Goal: Find specific page/section: Find specific page/section

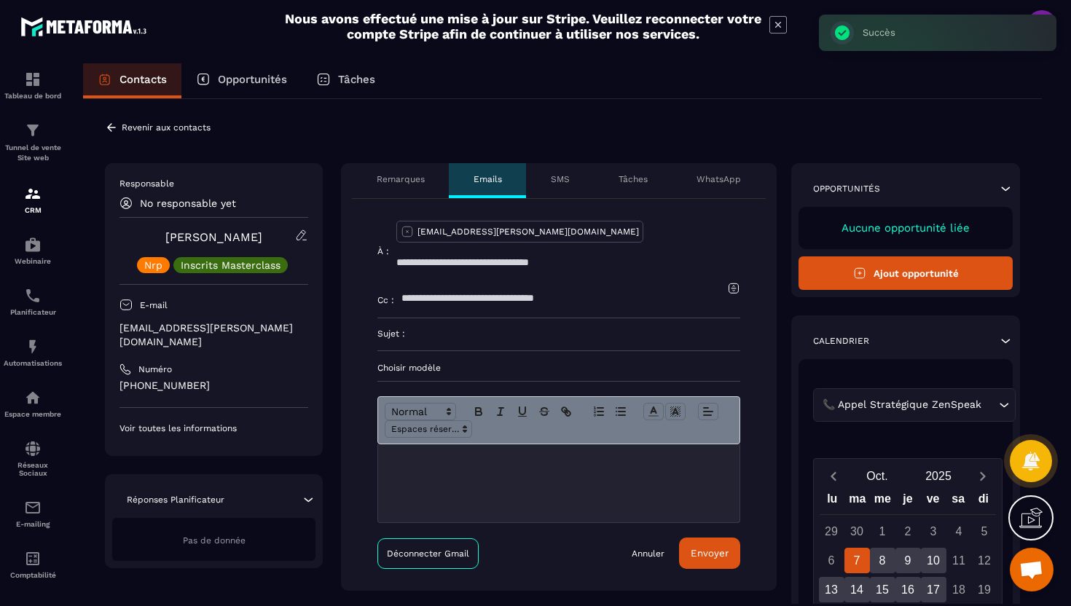
click at [437, 362] on p "Choisir modèle" at bounding box center [559, 368] width 363 height 12
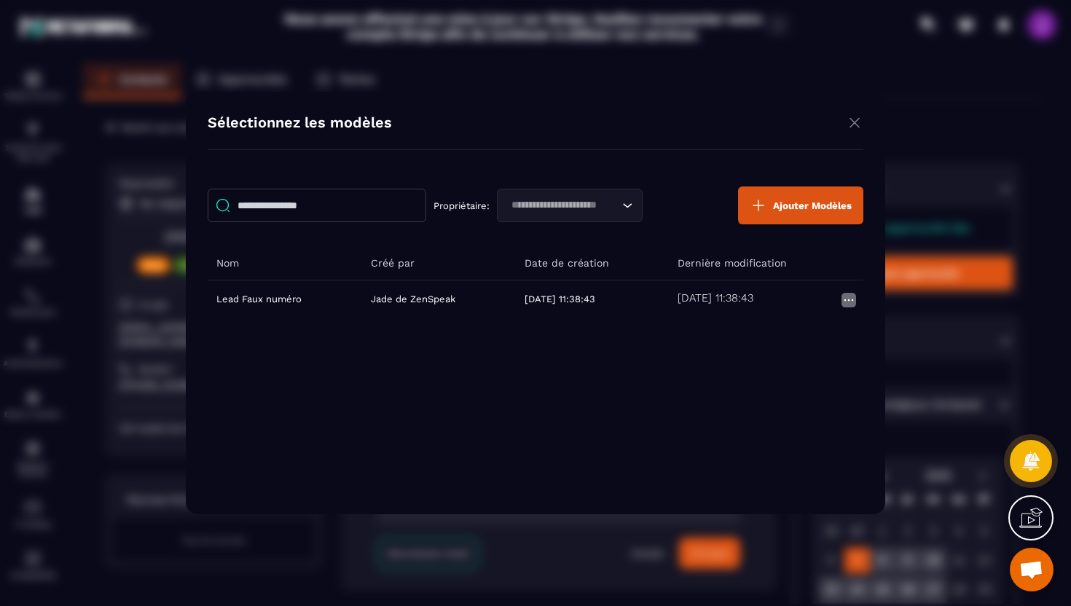
click at [859, 125] on img "Modal window" at bounding box center [854, 123] width 17 height 18
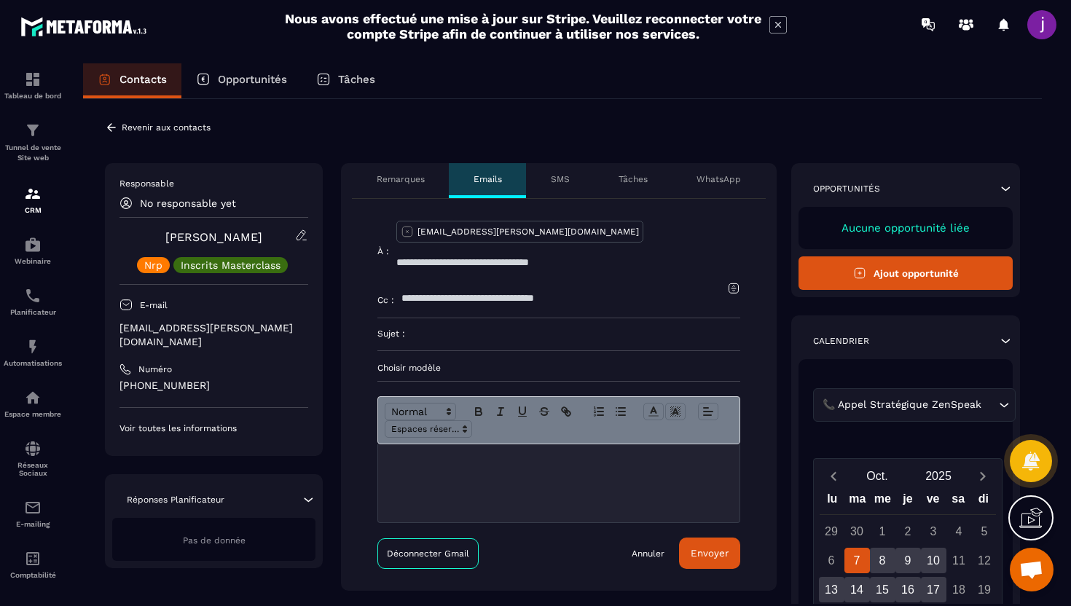
click at [115, 127] on icon at bounding box center [111, 127] width 13 height 13
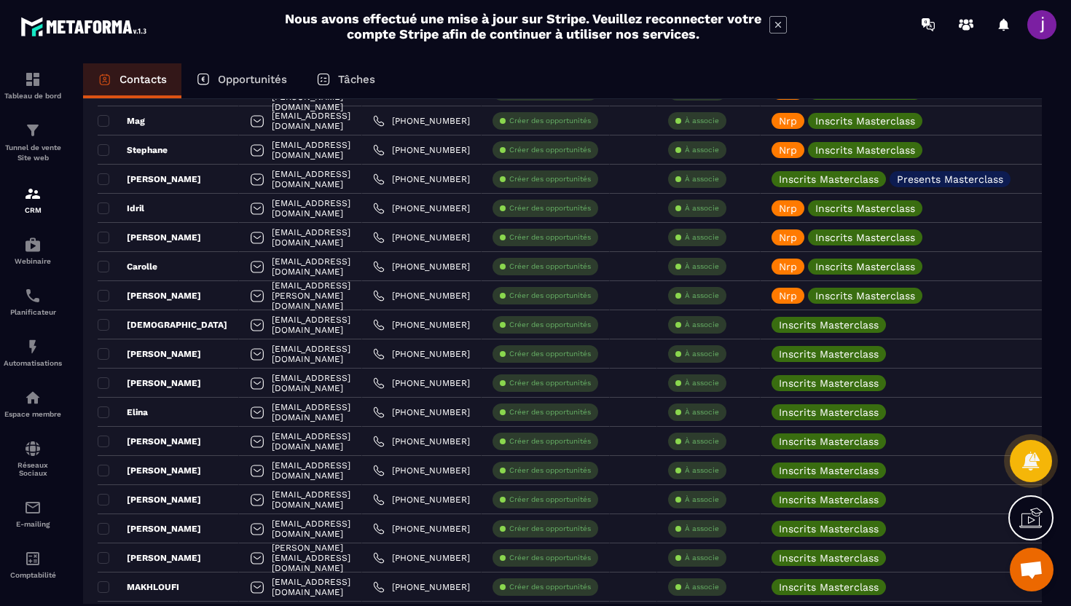
scroll to position [619, 0]
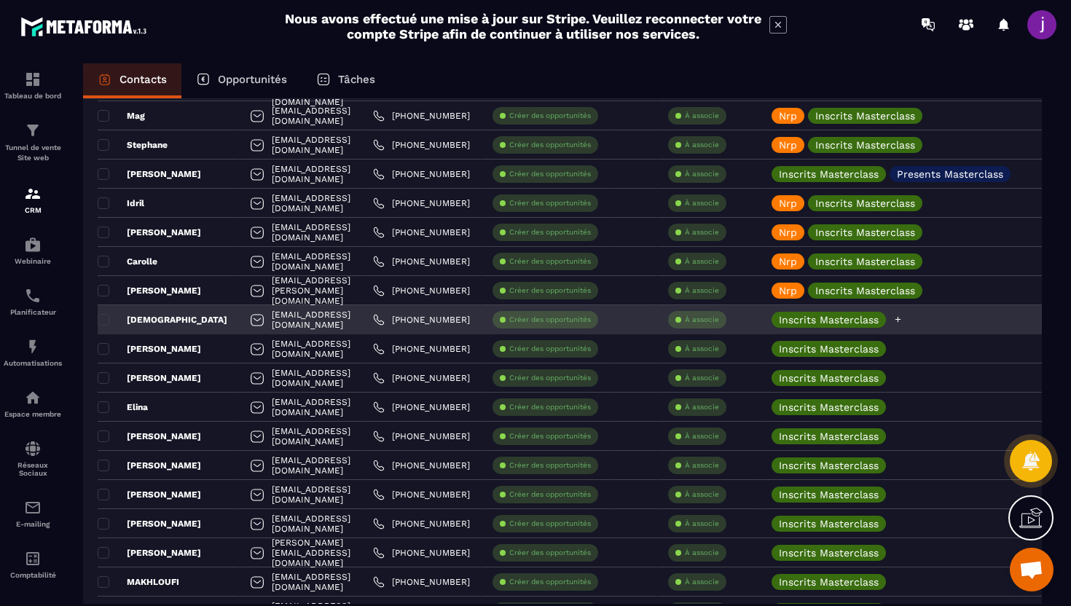
click at [903, 320] on icon at bounding box center [898, 319] width 9 height 9
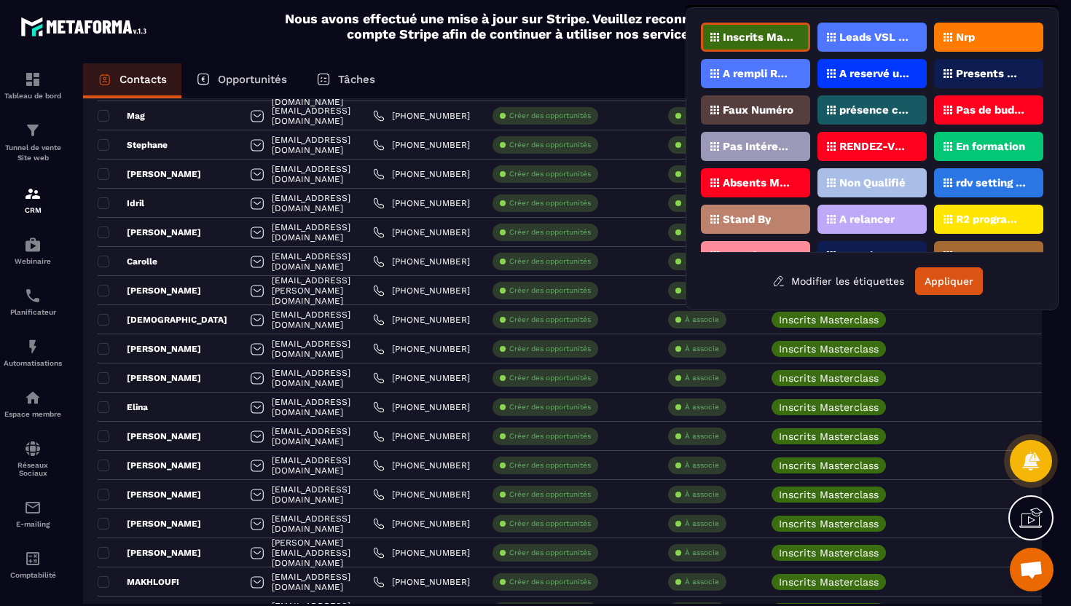
click at [994, 29] on div "Nrp" at bounding box center [988, 37] width 109 height 29
click at [934, 283] on button "Appliquer" at bounding box center [949, 281] width 68 height 28
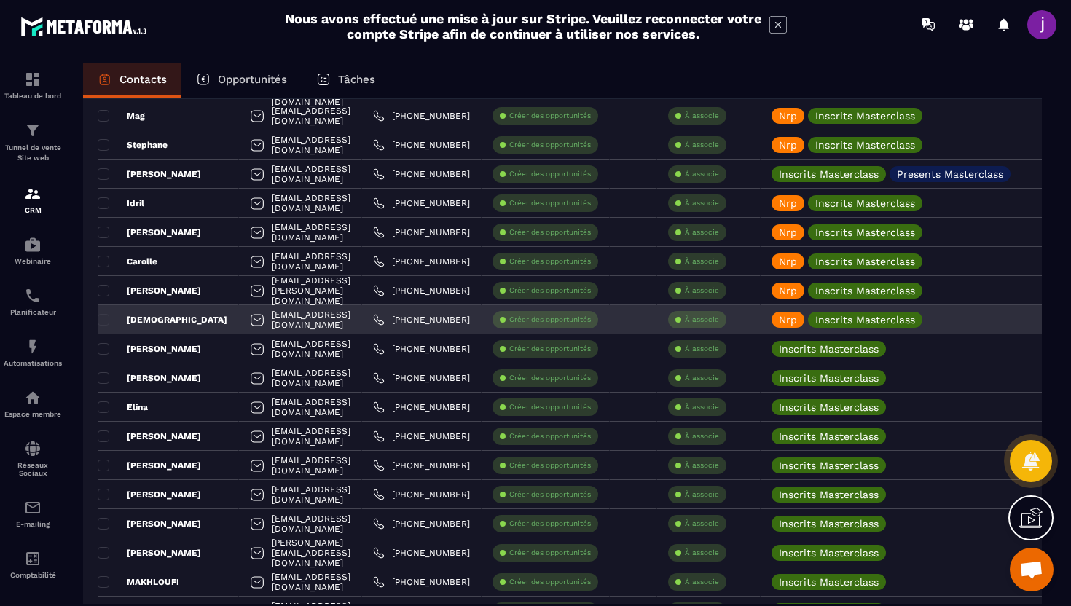
click at [195, 313] on div "[DEMOGRAPHIC_DATA]" at bounding box center [168, 319] width 141 height 29
